Goal: Information Seeking & Learning: Learn about a topic

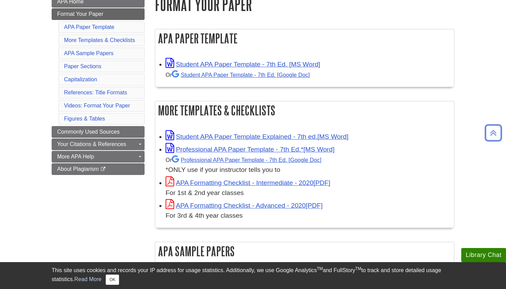
scroll to position [107, 0]
click at [246, 62] on link "Student APA Paper Template - 7th Ed. [MS Word]" at bounding box center [243, 64] width 155 height 7
click at [275, 2] on h1 "Format Your Paper" at bounding box center [304, 5] width 299 height 18
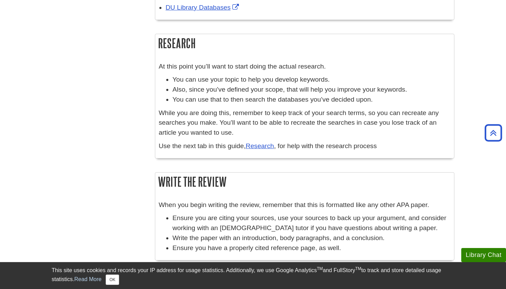
scroll to position [452, 0]
click at [264, 142] on link "Research" at bounding box center [260, 145] width 28 height 7
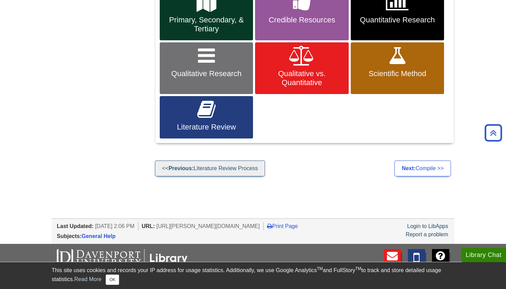
scroll to position [364, 0]
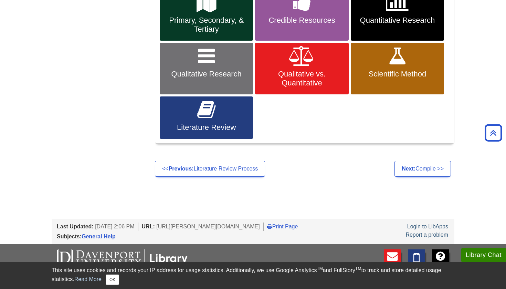
click at [221, 119] on link "Literature Review" at bounding box center [206, 117] width 93 height 43
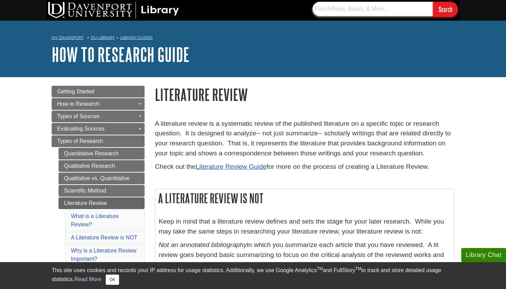
click at [356, 7] on input "text" at bounding box center [373, 9] width 120 height 14
type input "liter"
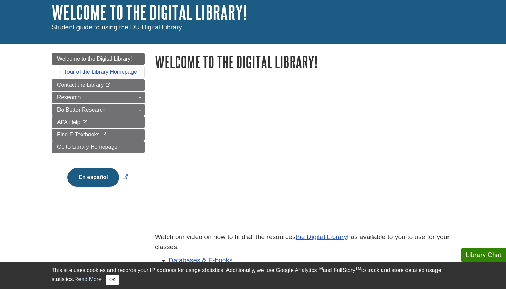
scroll to position [42, 0]
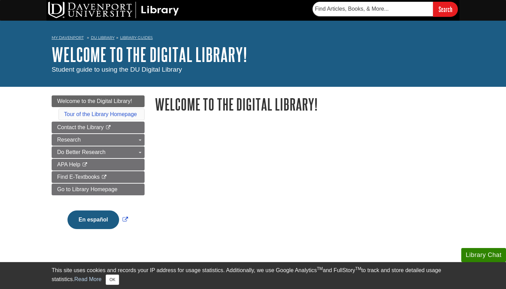
scroll to position [42, 0]
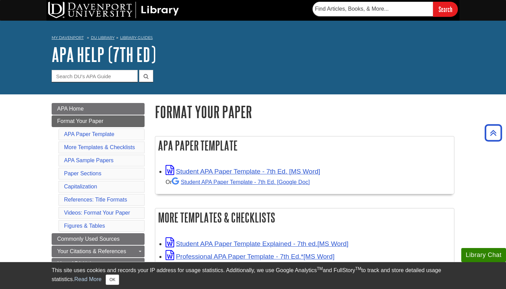
scroll to position [107, 0]
